Goal: Task Accomplishment & Management: Manage account settings

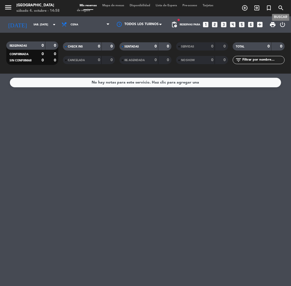
drag, startPoint x: 0, startPoint y: 0, endPoint x: 279, endPoint y: 7, distance: 279.1
click at [279, 7] on icon "search" at bounding box center [280, 8] width 7 height 7
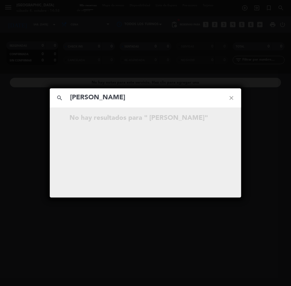
click at [73, 97] on input "[PERSON_NAME]" at bounding box center [145, 97] width 152 height 11
type input "[PERSON_NAME]"
click at [217, 119] on icon "open_in_new" at bounding box center [217, 119] width 7 height 7
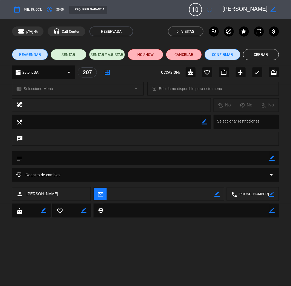
click at [269, 157] on icon "border_color" at bounding box center [271, 158] width 5 height 5
click at [243, 161] on textarea at bounding box center [145, 158] width 247 height 14
type textarea "CUMPLE"
click at [271, 156] on icon at bounding box center [271, 158] width 5 height 5
click at [258, 58] on button "Cerrar" at bounding box center [261, 54] width 36 height 11
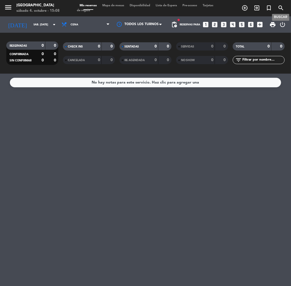
click at [283, 4] on span "search" at bounding box center [281, 7] width 12 height 9
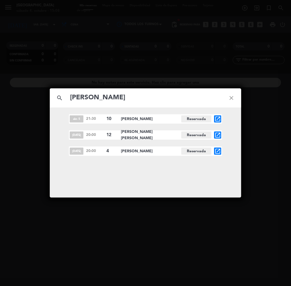
type input "[PERSON_NAME]"
click at [218, 152] on icon "open_in_new" at bounding box center [217, 151] width 7 height 7
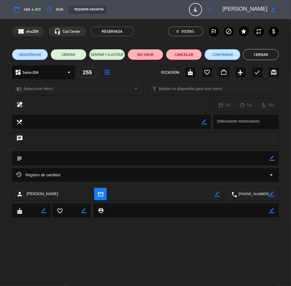
click at [217, 57] on button "Confirmar" at bounding box center [222, 54] width 36 height 11
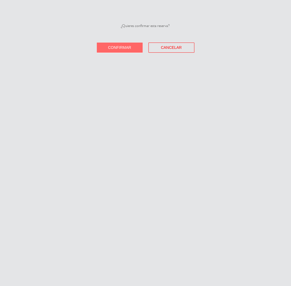
click at [132, 50] on button "Confirmar" at bounding box center [120, 48] width 46 height 10
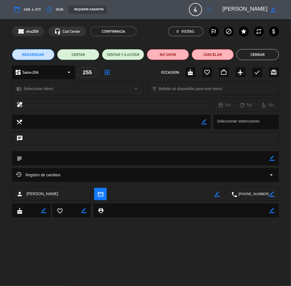
drag, startPoint x: 251, startPoint y: 57, endPoint x: 259, endPoint y: 46, distance: 14.3
click at [251, 57] on button "Cerrar" at bounding box center [257, 54] width 42 height 11
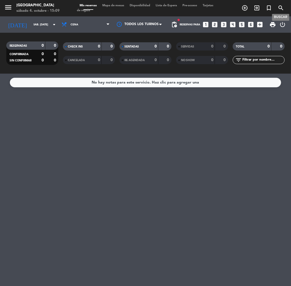
click at [279, 10] on icon "search" at bounding box center [280, 8] width 7 height 7
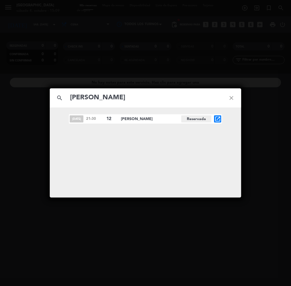
type input "[PERSON_NAME]"
click at [216, 119] on icon "open_in_new" at bounding box center [217, 119] width 7 height 7
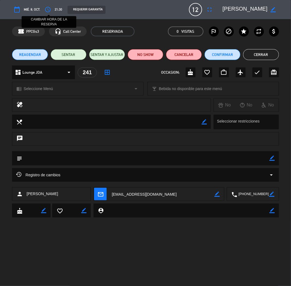
click at [48, 10] on icon "access_time" at bounding box center [48, 9] width 7 height 7
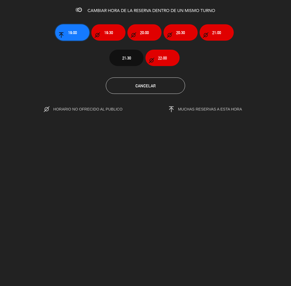
click at [77, 34] on span "19:00" at bounding box center [72, 33] width 9 height 6
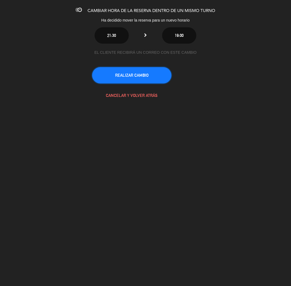
click at [137, 79] on button "REALIZAR CAMBIO" at bounding box center [131, 75] width 79 height 16
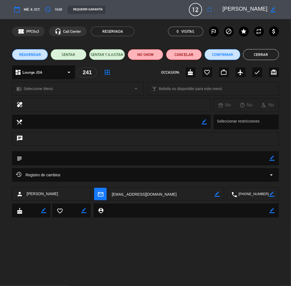
click at [266, 59] on button "Cerrar" at bounding box center [261, 54] width 36 height 11
